Goal: Information Seeking & Learning: Learn about a topic

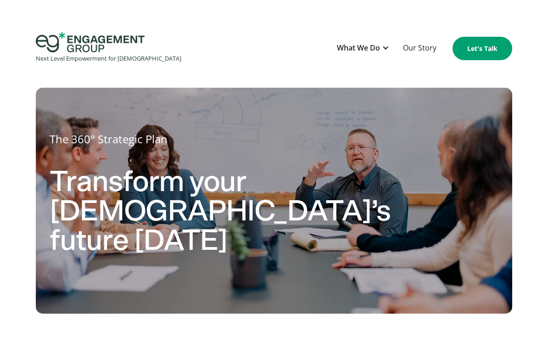
click at [380, 51] on div "What We Do" at bounding box center [358, 48] width 43 height 12
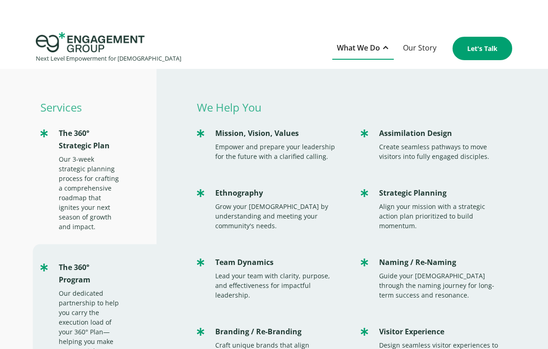
click at [65, 156] on div "Our 3-week strategic planning process for crafting a comprehensive roadmap that…" at bounding box center [89, 192] width 61 height 77
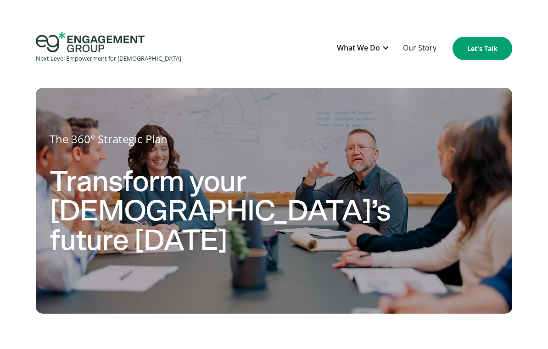
click at [382, 47] on div "What We Do" at bounding box center [362, 48] width 61 height 22
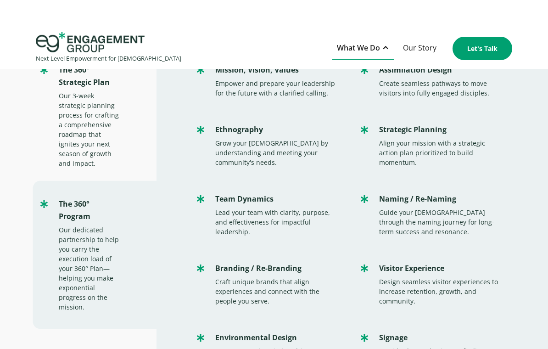
scroll to position [64, 0]
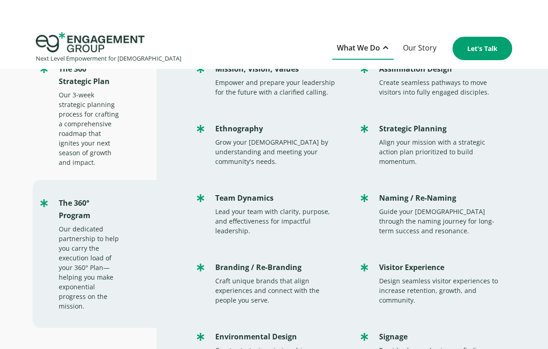
click at [70, 257] on div "Our dedicated partnership to help you carry the execution load of your 360° Pla…" at bounding box center [89, 267] width 61 height 87
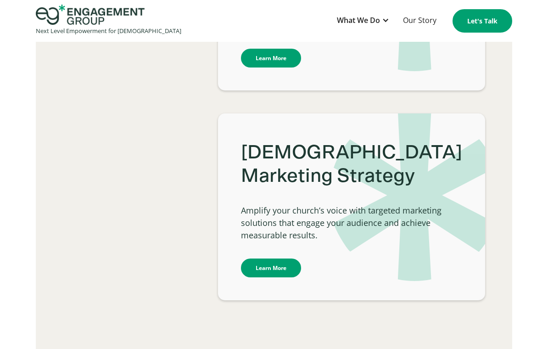
scroll to position [3447, 0]
